Goal: Transaction & Acquisition: Subscribe to service/newsletter

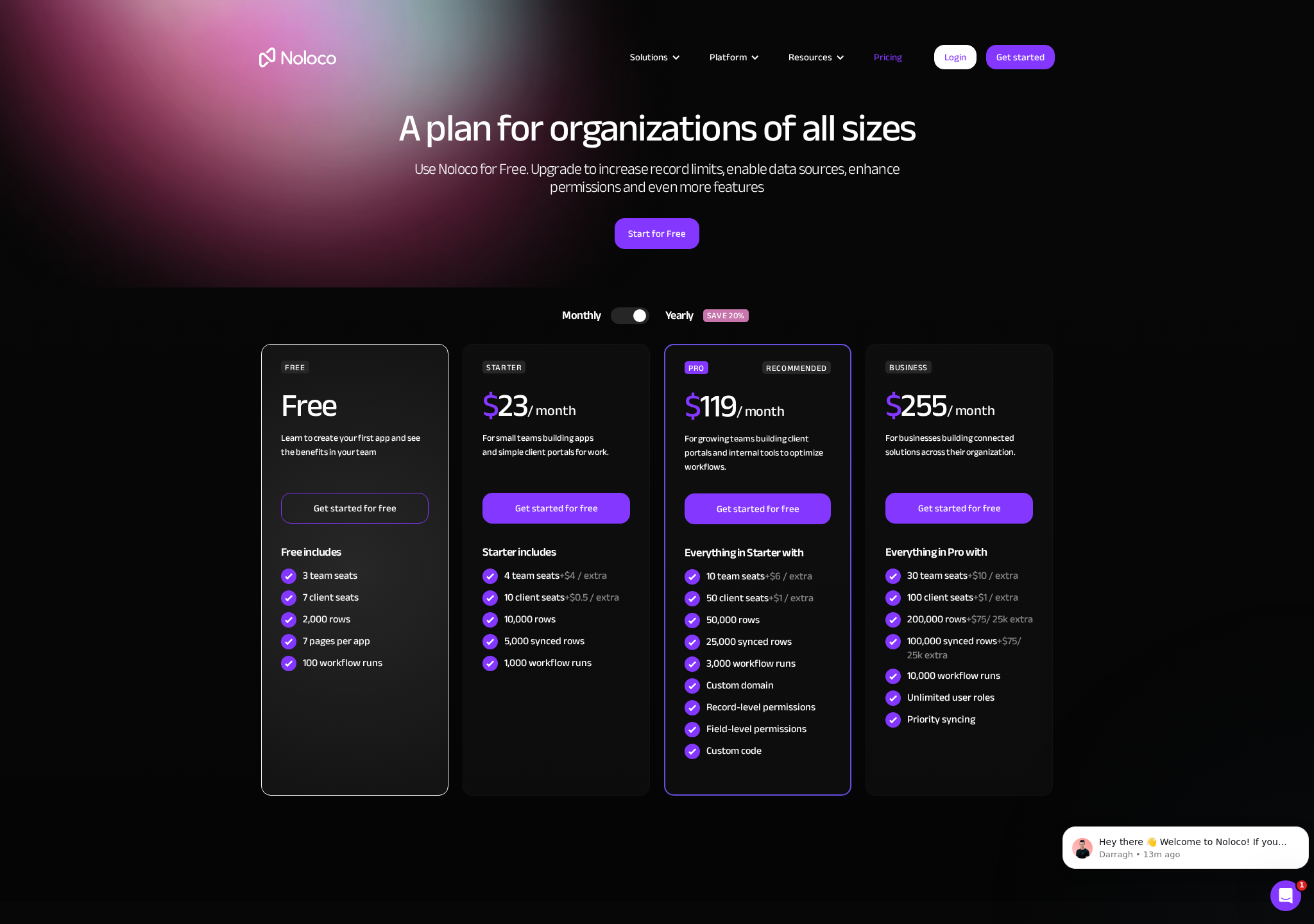
click at [288, 501] on link "Get started for free" at bounding box center [355, 508] width 148 height 31
click at [300, 514] on link "Get started for free" at bounding box center [355, 508] width 148 height 31
click at [313, 527] on div "Free includes" at bounding box center [355, 545] width 148 height 42
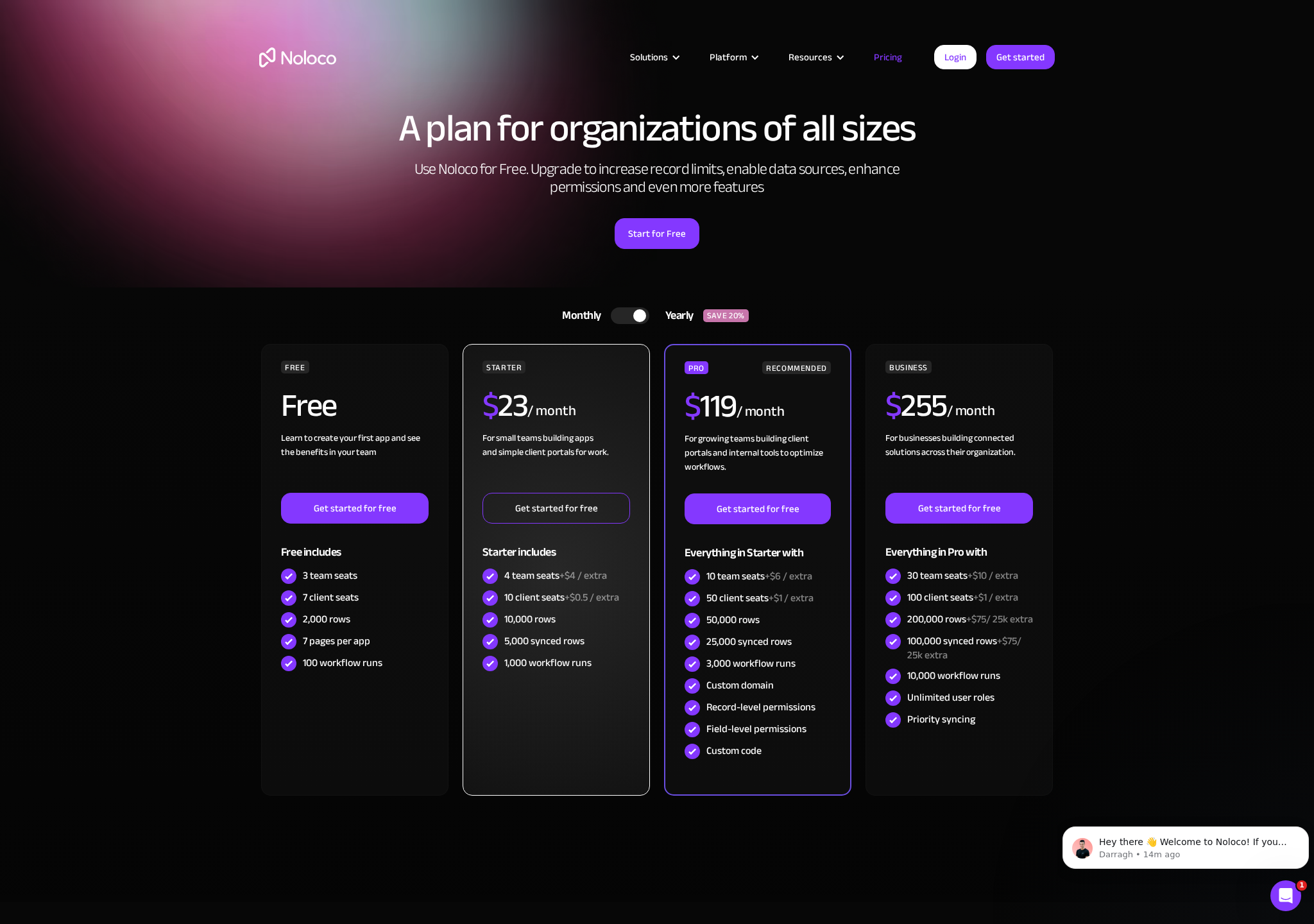
click at [489, 501] on link "Get started for free" at bounding box center [556, 508] width 148 height 31
click at [502, 514] on link "Get started for free" at bounding box center [556, 508] width 148 height 31
click at [515, 527] on div "Starter includes" at bounding box center [556, 545] width 148 height 42
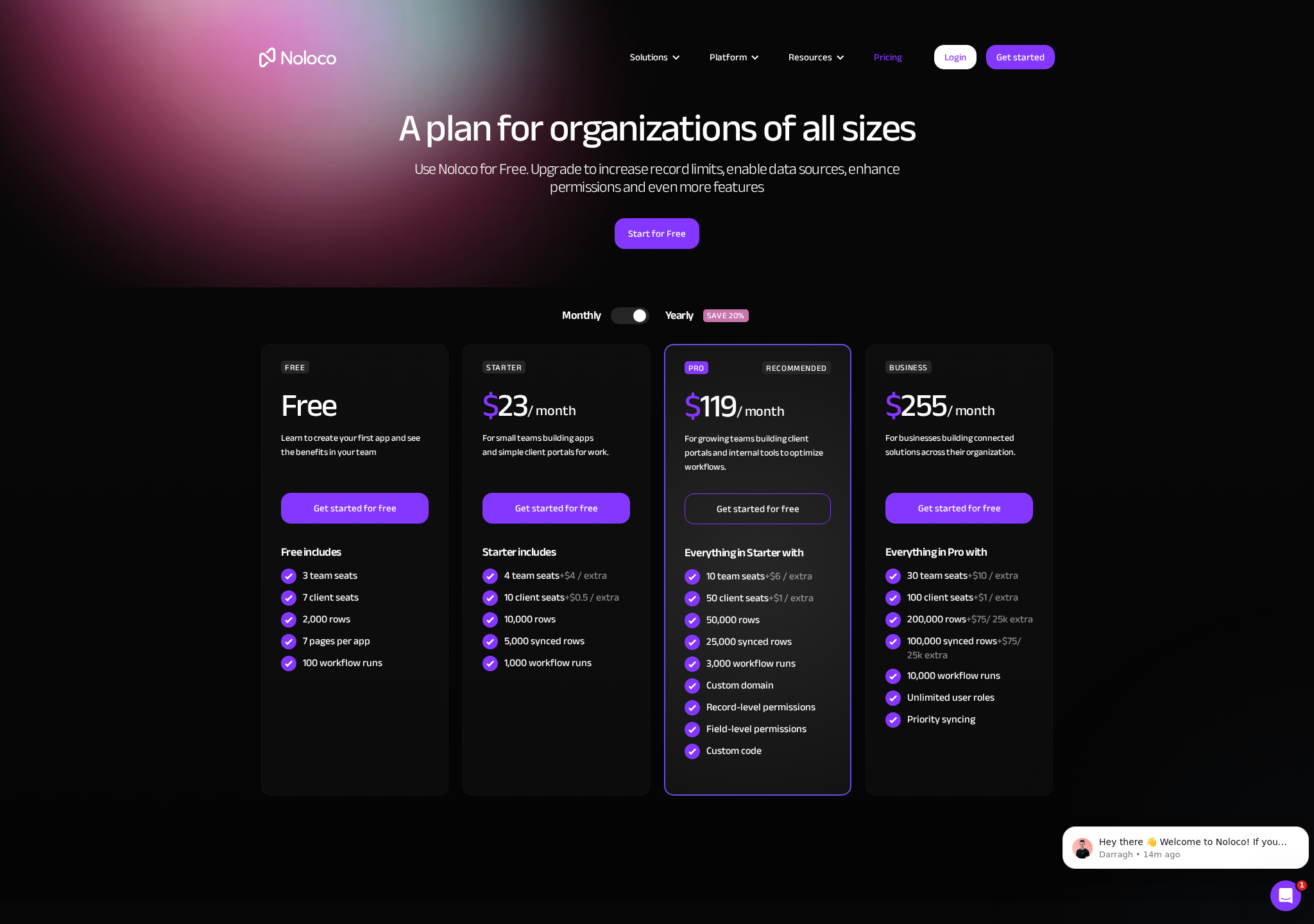
click at [691, 501] on link "Get started for free" at bounding box center [758, 508] width 146 height 31
click at [704, 514] on link "Get started for free" at bounding box center [758, 508] width 146 height 31
click at [716, 527] on div "Everything in Starter with" at bounding box center [758, 545] width 146 height 42
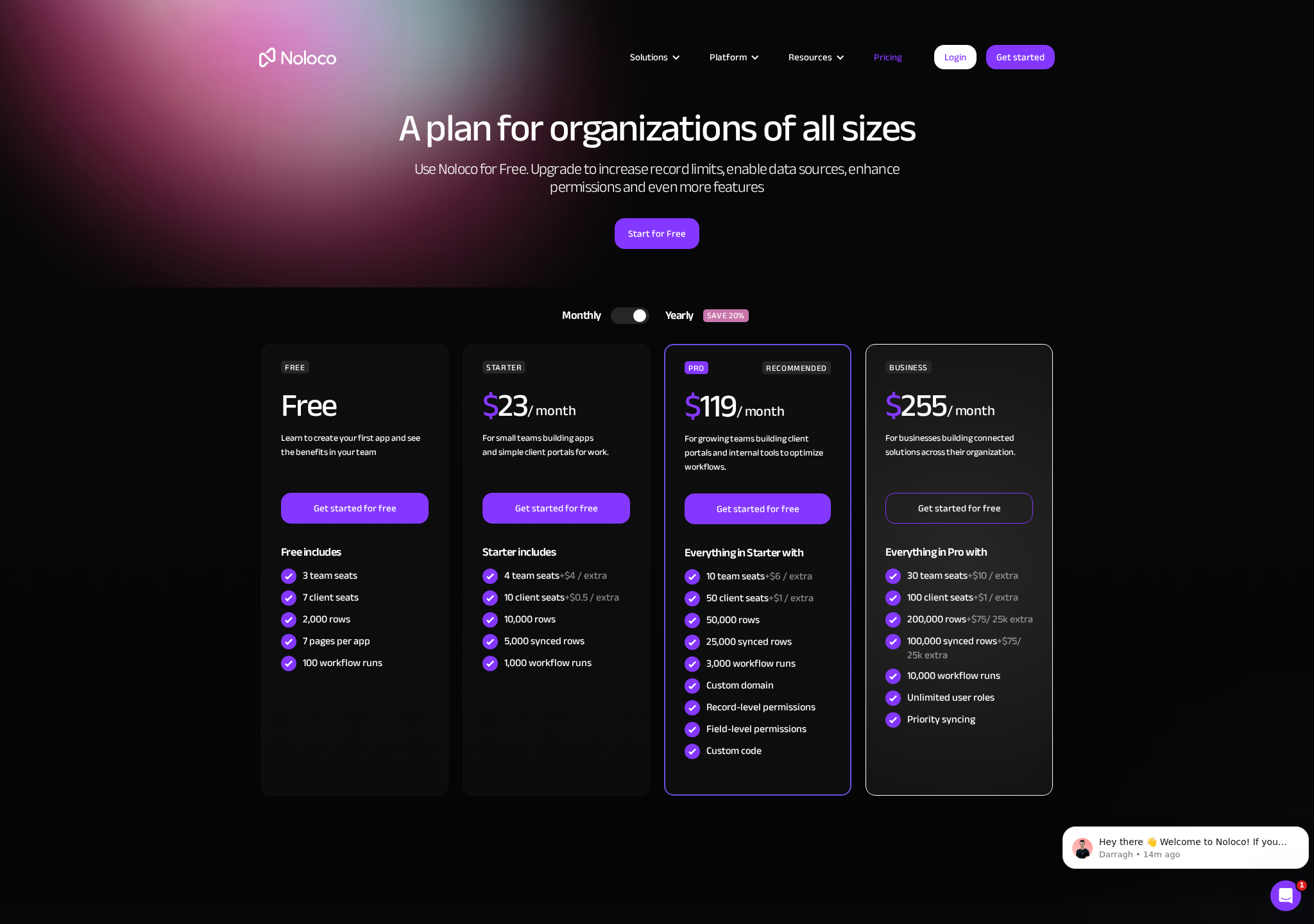
click at [892, 501] on link "Get started for free" at bounding box center [959, 508] width 148 height 31
click at [905, 514] on link "Get started for free" at bounding box center [959, 508] width 148 height 31
click at [918, 527] on div "Everything in Pro with" at bounding box center [959, 545] width 148 height 42
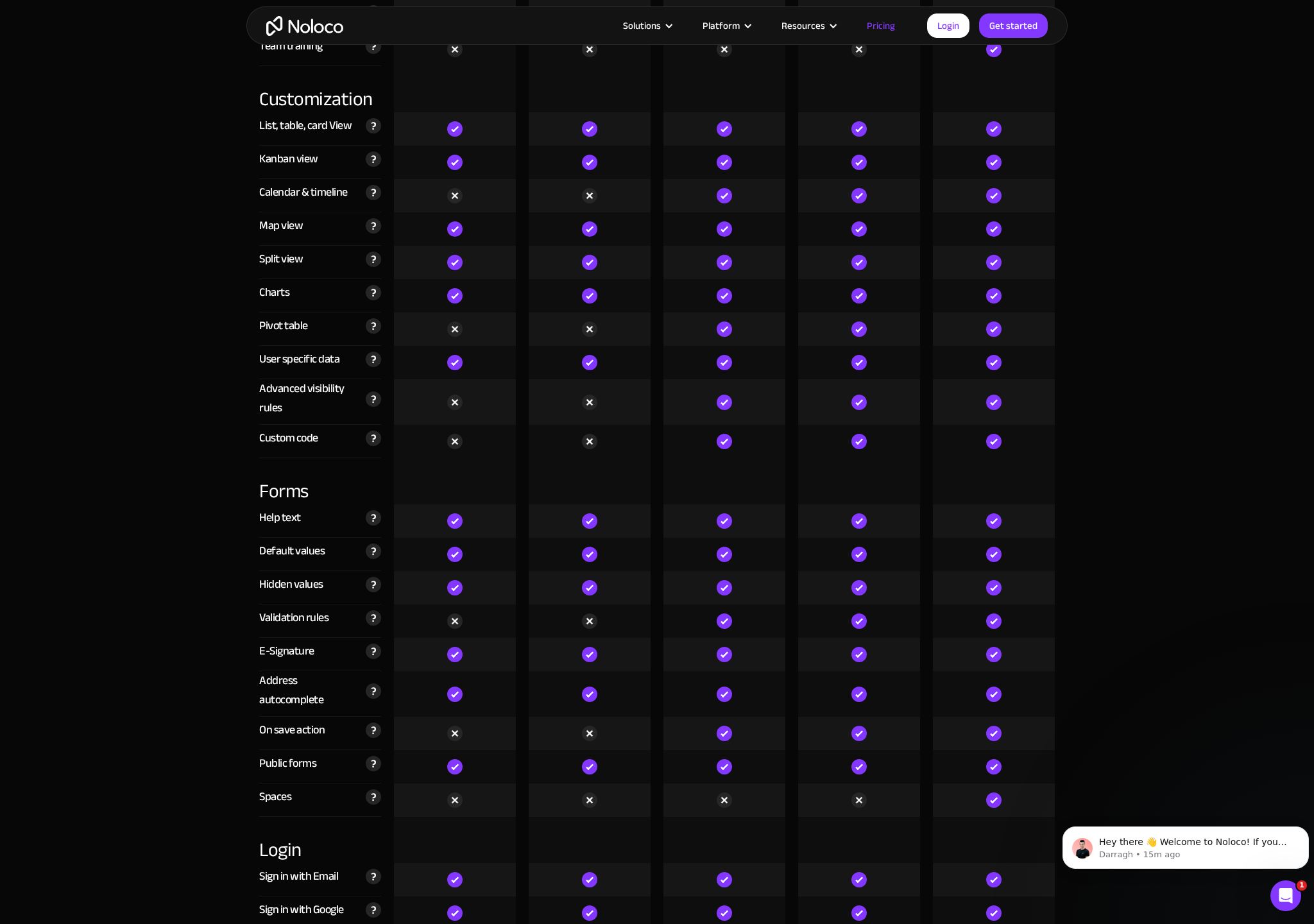
scroll to position [2542, 0]
